Goal: Information Seeking & Learning: Learn about a topic

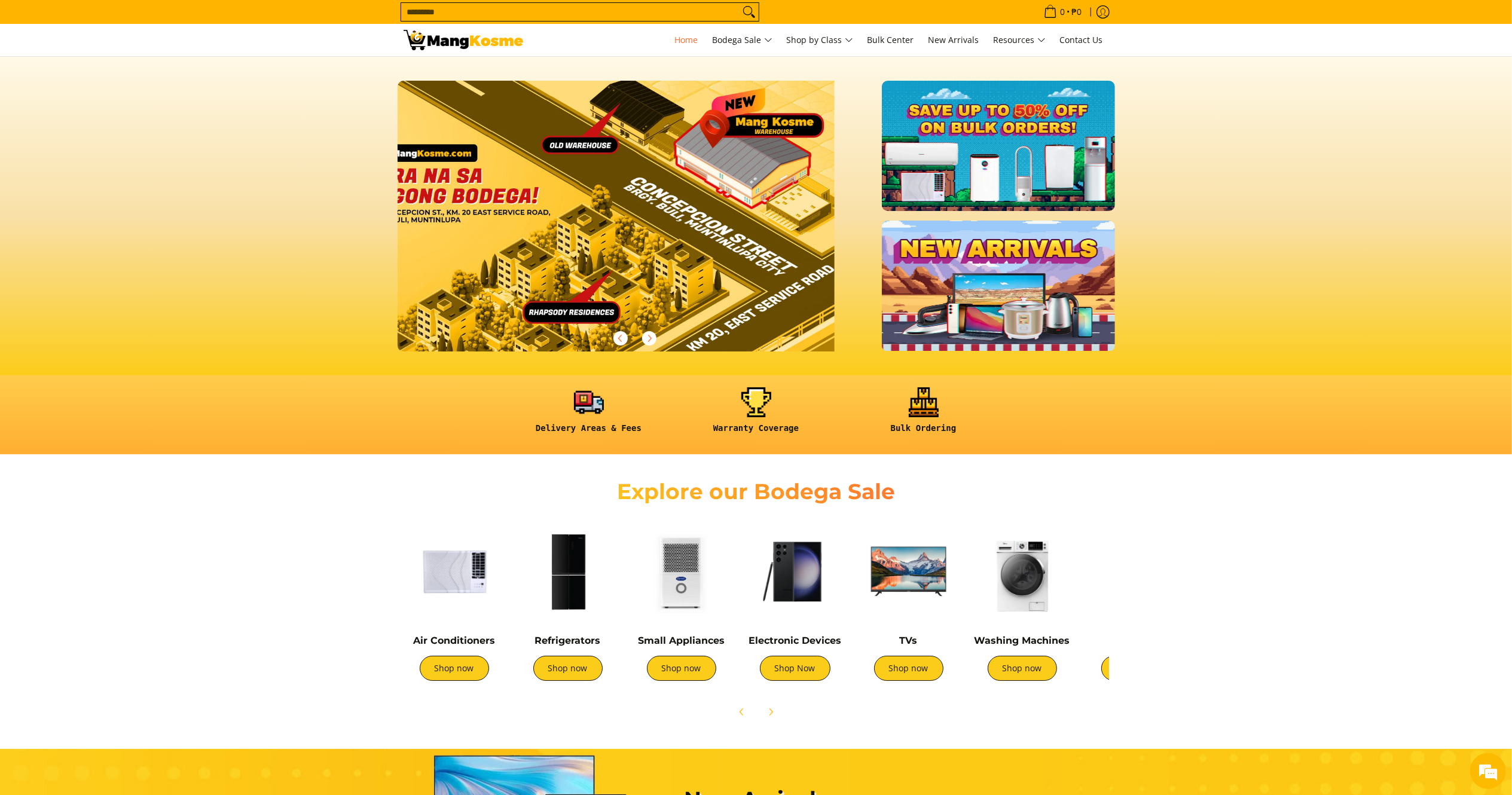
click at [470, 16] on input "Search..." at bounding box center [570, 12] width 338 height 18
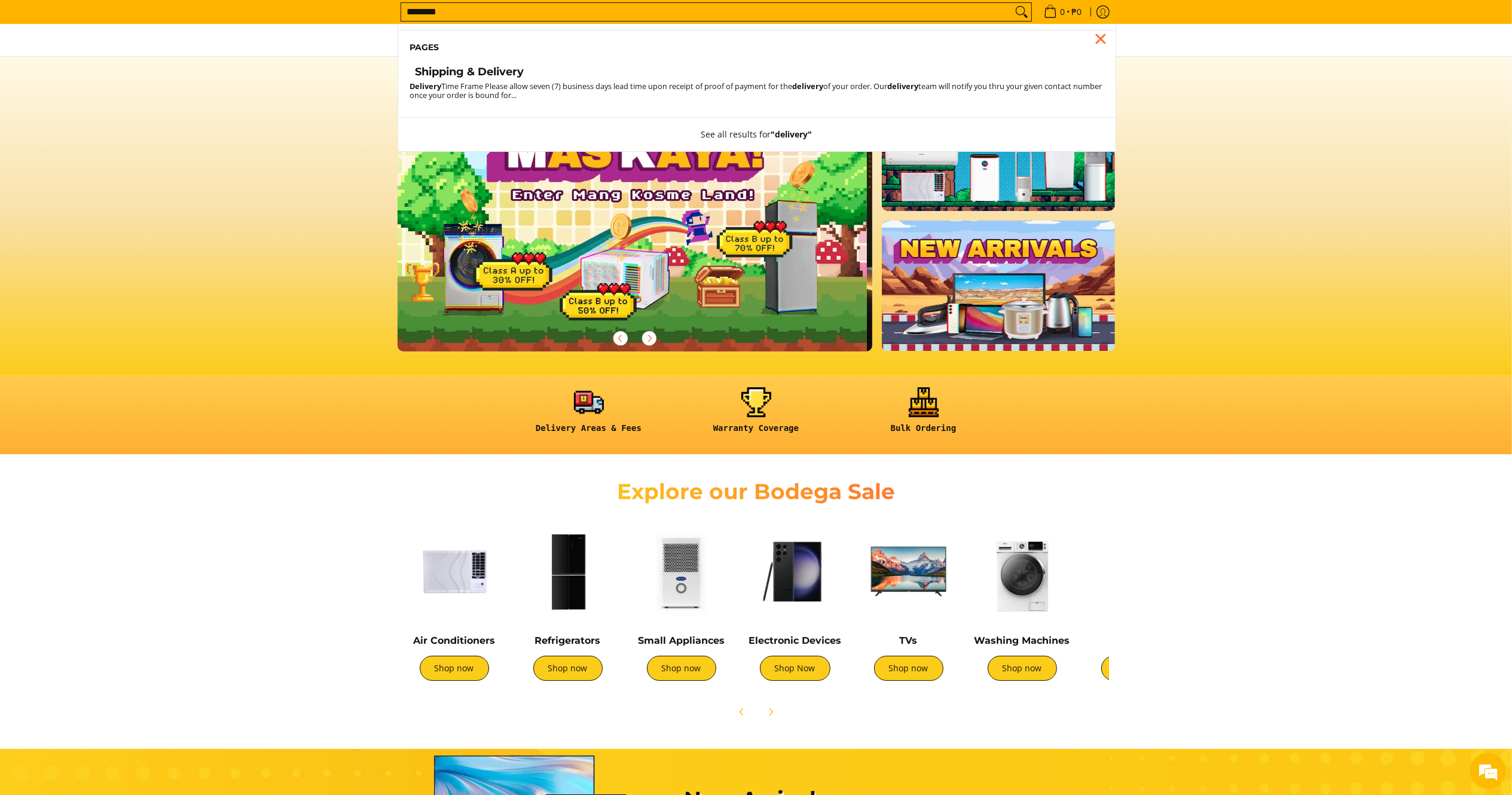
scroll to position [0, 1]
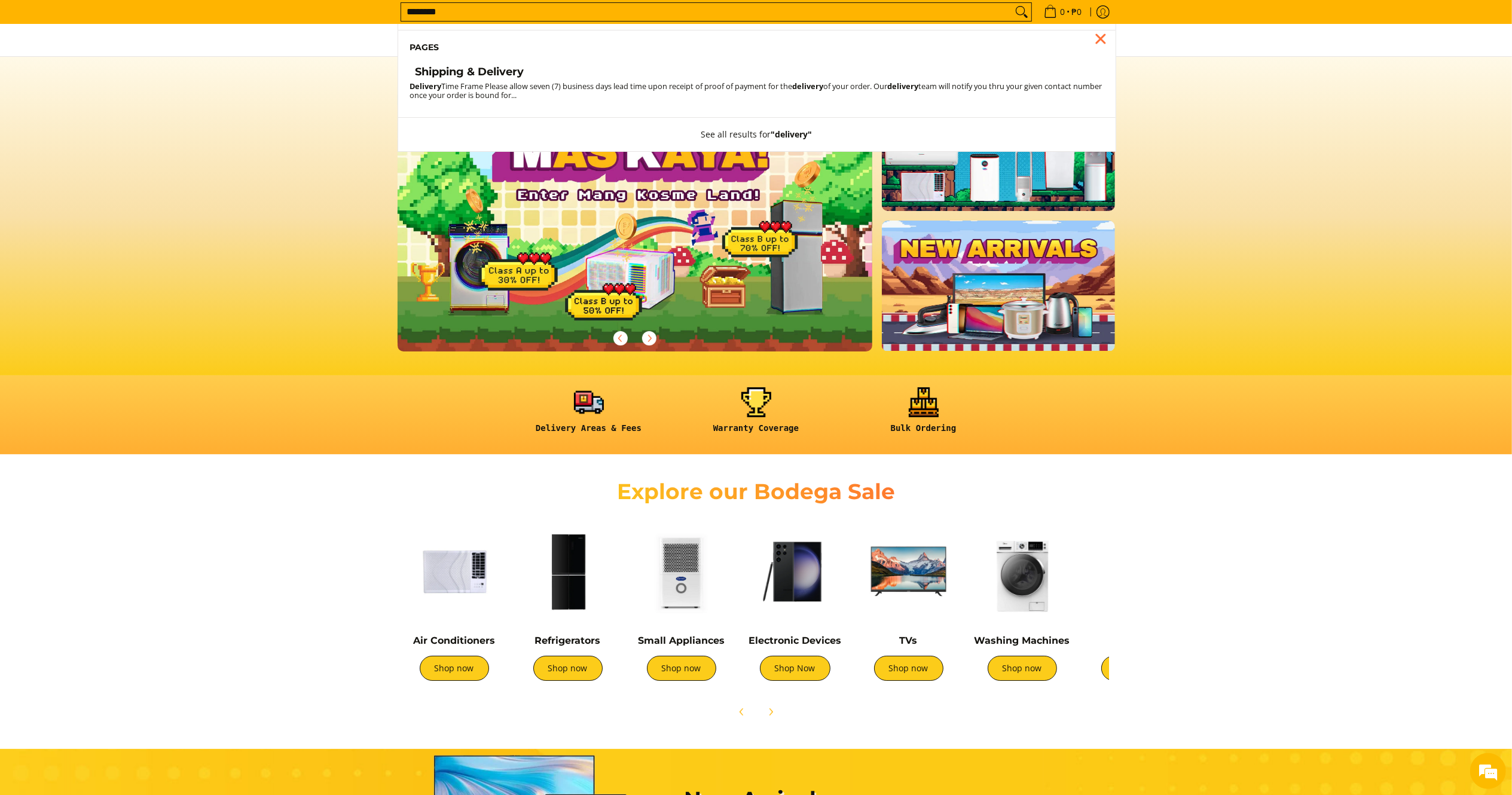
type input "********"
click at [475, 70] on h4 "Shipping & Delivery" at bounding box center [470, 72] width 109 height 14
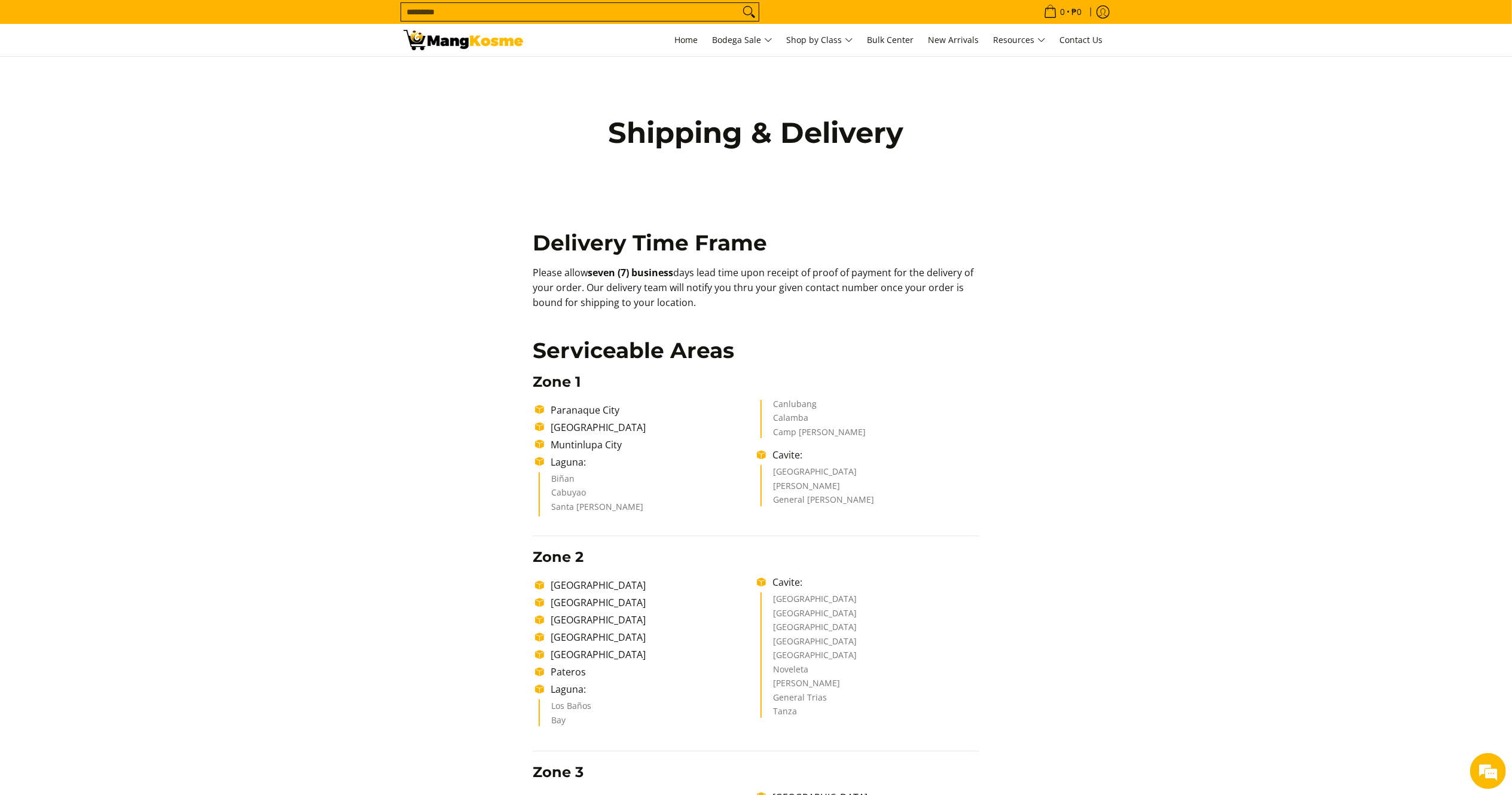
drag, startPoint x: 545, startPoint y: 301, endPoint x: 514, endPoint y: 262, distance: 49.8
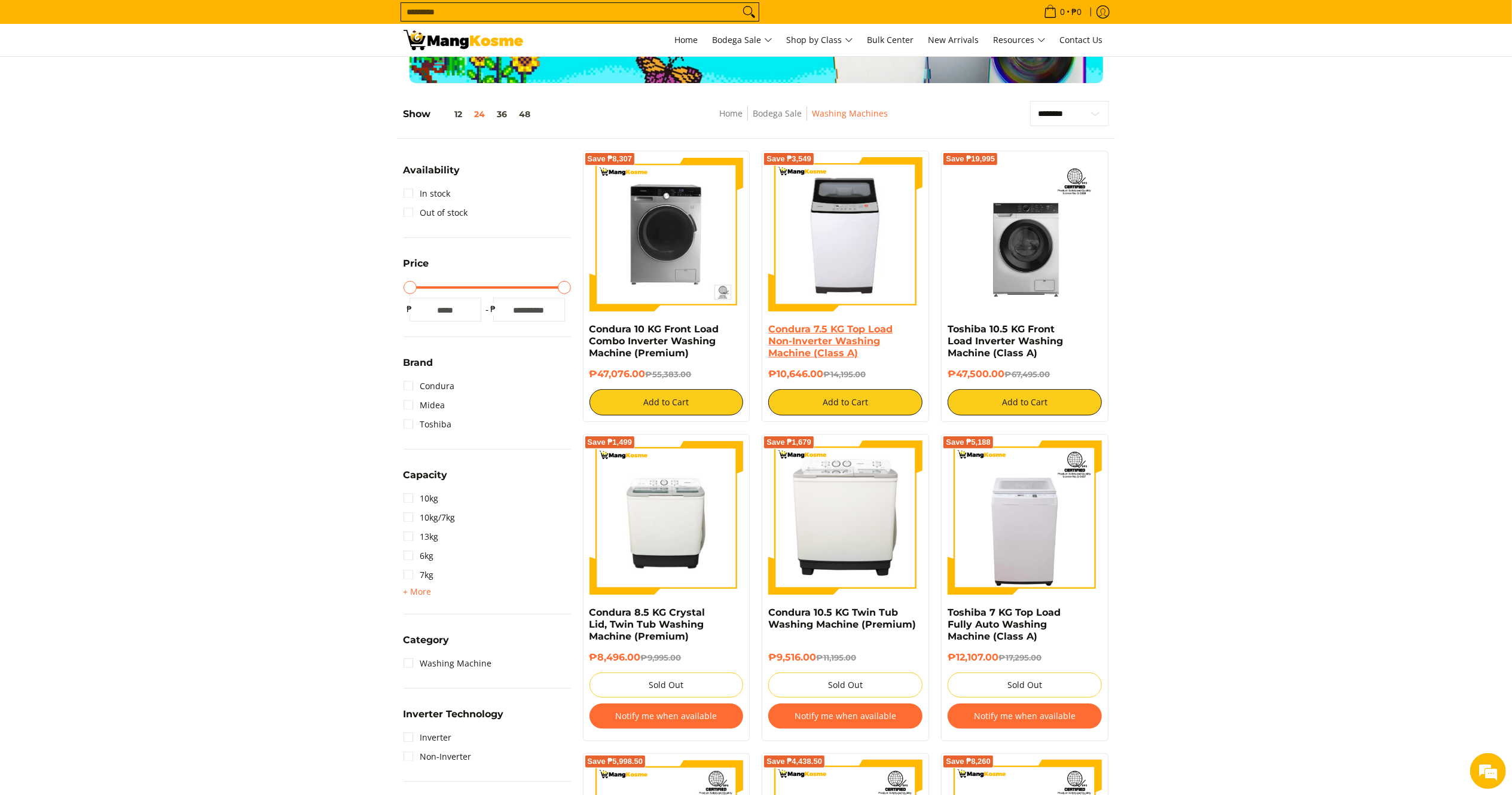
drag, startPoint x: 826, startPoint y: 382, endPoint x: 770, endPoint y: 327, distance: 78.5
click at [770, 327] on div "Condura 7.5 KG Top Load Non-Inverter Washing Machine (Class A) ₱10,646.00 ₱14,1…" at bounding box center [845, 369] width 154 height 92
copy div "Condura 7.5 KG Top Load Non-Inverter Washing Machine (Class A) ₱10,646.00"
drag, startPoint x: 647, startPoint y: 379, endPoint x: 590, endPoint y: 327, distance: 77.2
click at [590, 327] on div "Condura 10 KG Front Load Combo Inverter Washing Machine (Premium) ₱47,076.00 ₱5…" at bounding box center [667, 369] width 154 height 92
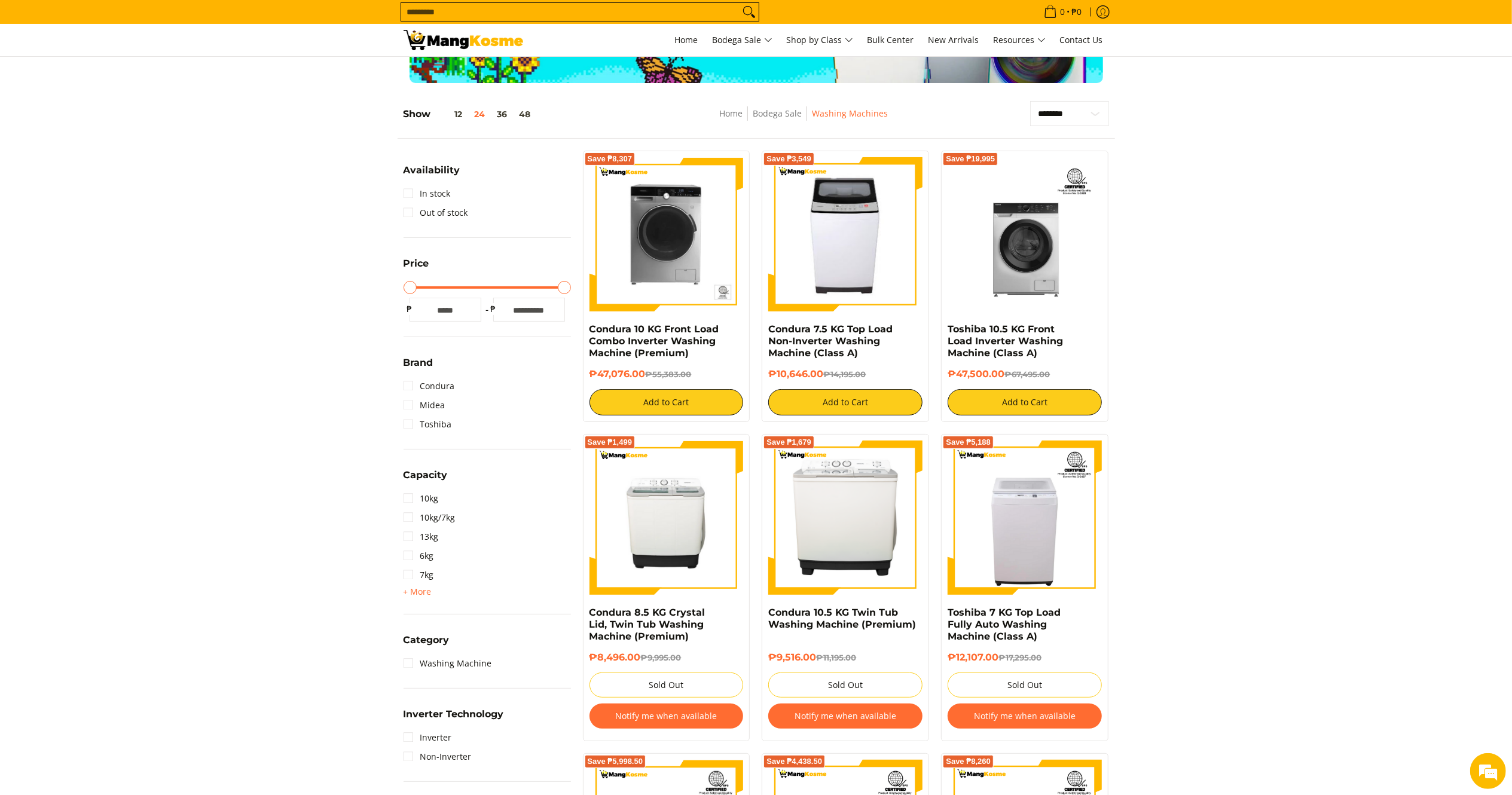
copy div "Condura 10 KG Front Load Combo Inverter Washing Machine (Premium) ₱47,076.00"
drag, startPoint x: 1008, startPoint y: 377, endPoint x: 935, endPoint y: 330, distance: 86.8
click at [935, 330] on div "Save ₱19,995 Toshiba 10.5 KG Front Load Inverter Washing Machine (Class A) ₱47,…" at bounding box center [1025, 286] width 179 height 271
copy div "Toshiba 10.5 KG Front Load Inverter Washing Machine (Class A) ₱47,500.00"
